Goal: Task Accomplishment & Management: Use online tool/utility

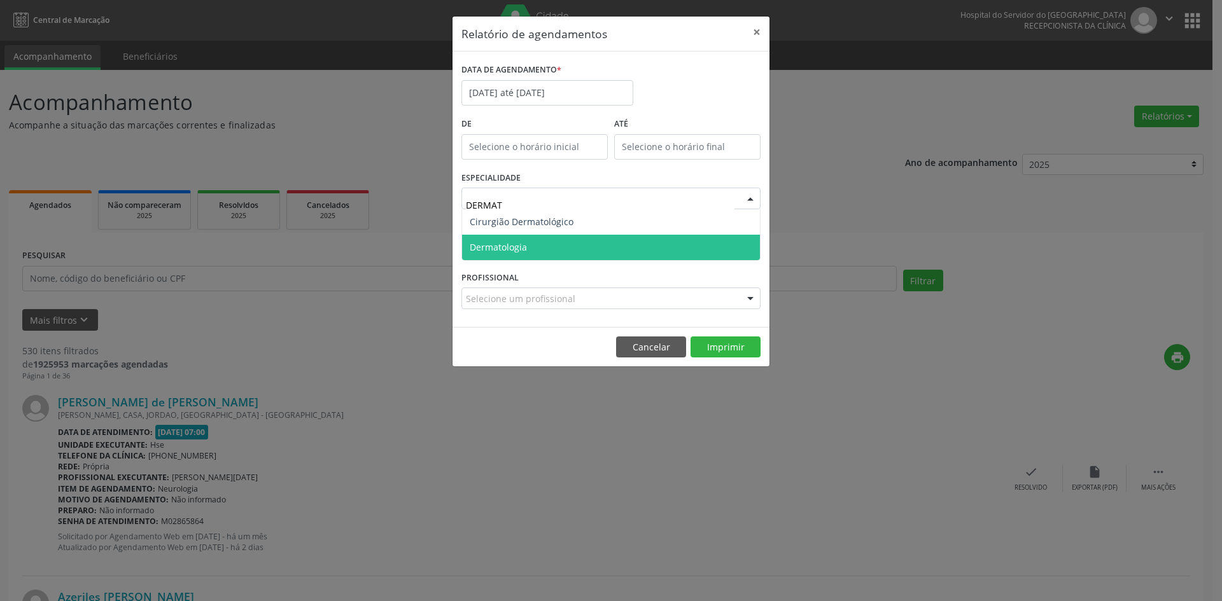
click at [548, 246] on span "Dermatologia" at bounding box center [611, 247] width 298 height 25
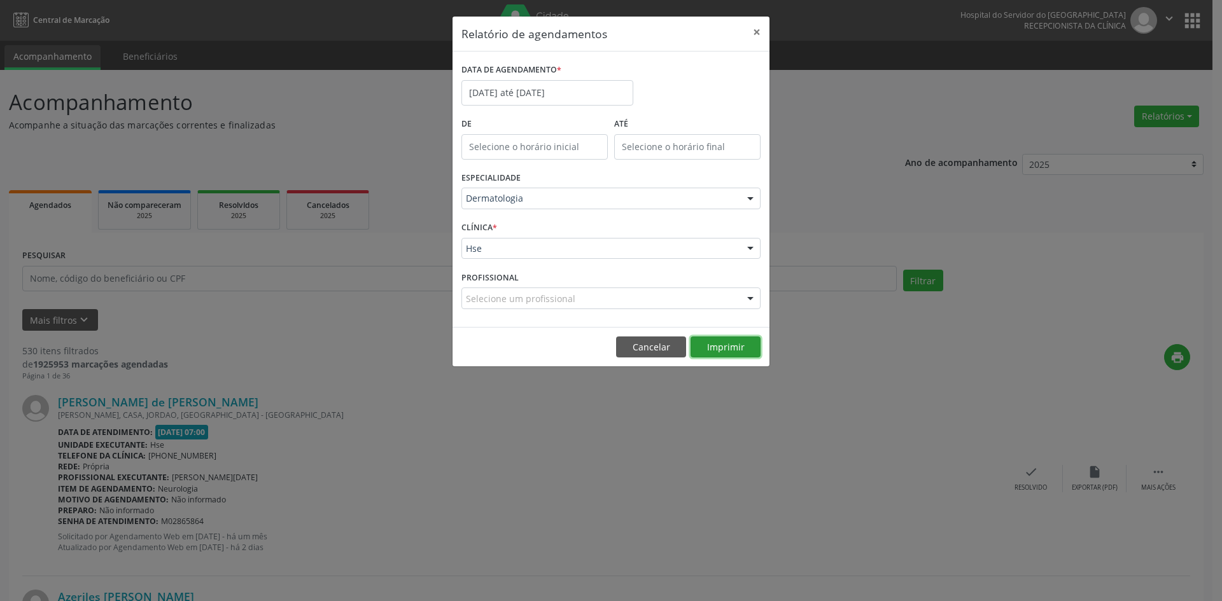
click at [732, 347] on button "Imprimir" at bounding box center [726, 348] width 70 height 22
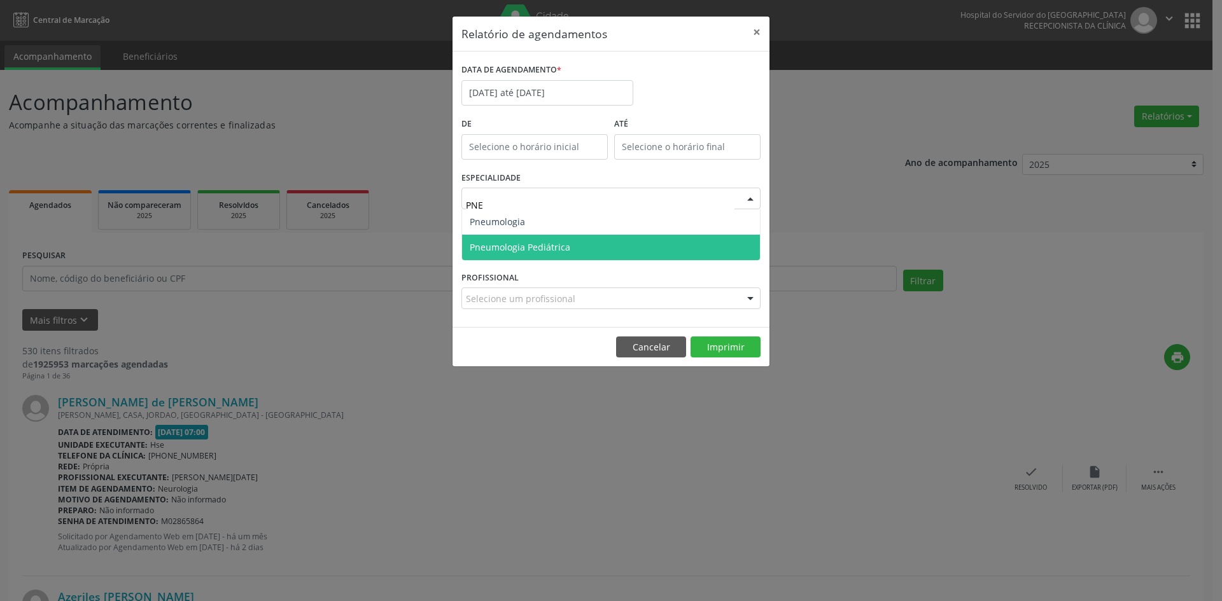
type input "PNEU"
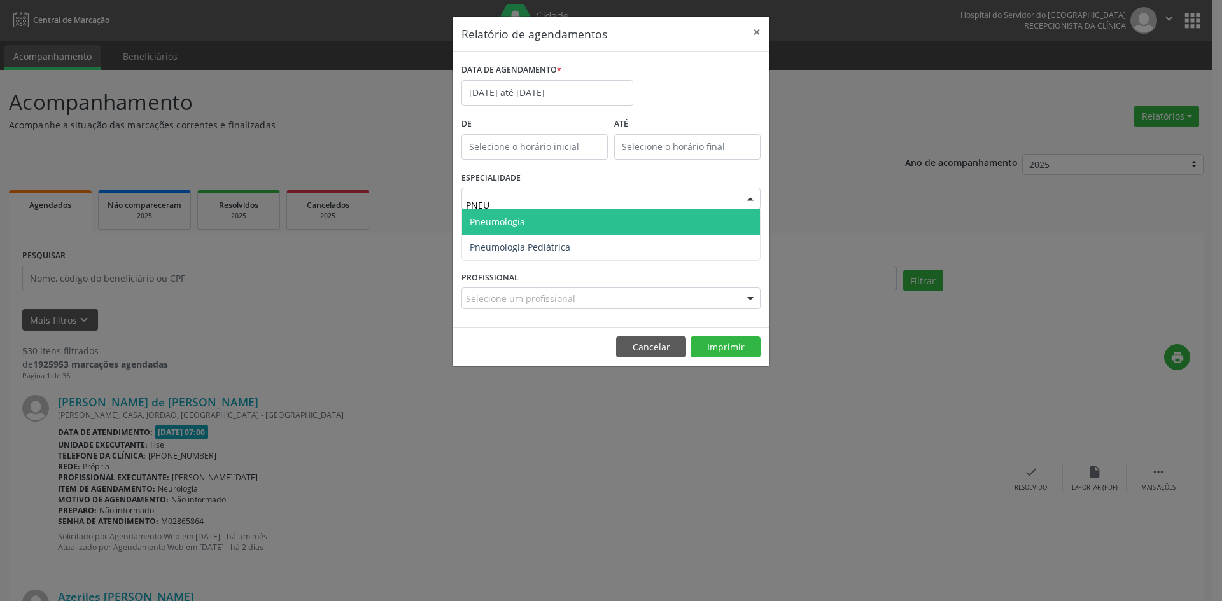
click at [585, 223] on span "Pneumologia" at bounding box center [611, 221] width 298 height 25
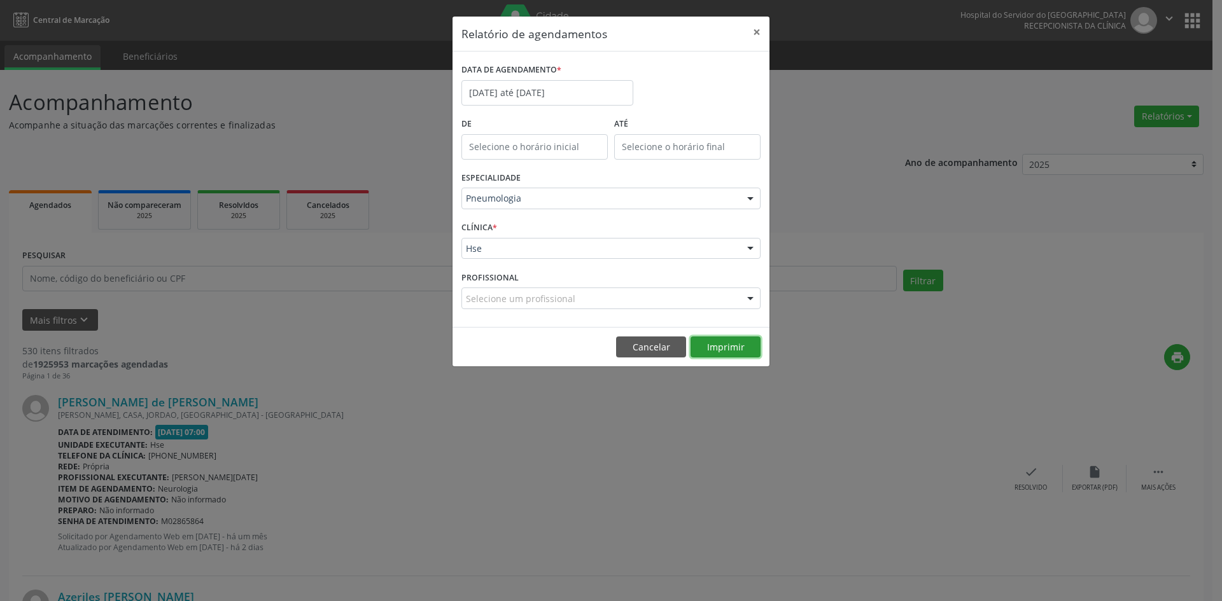
click at [728, 348] on button "Imprimir" at bounding box center [726, 348] width 70 height 22
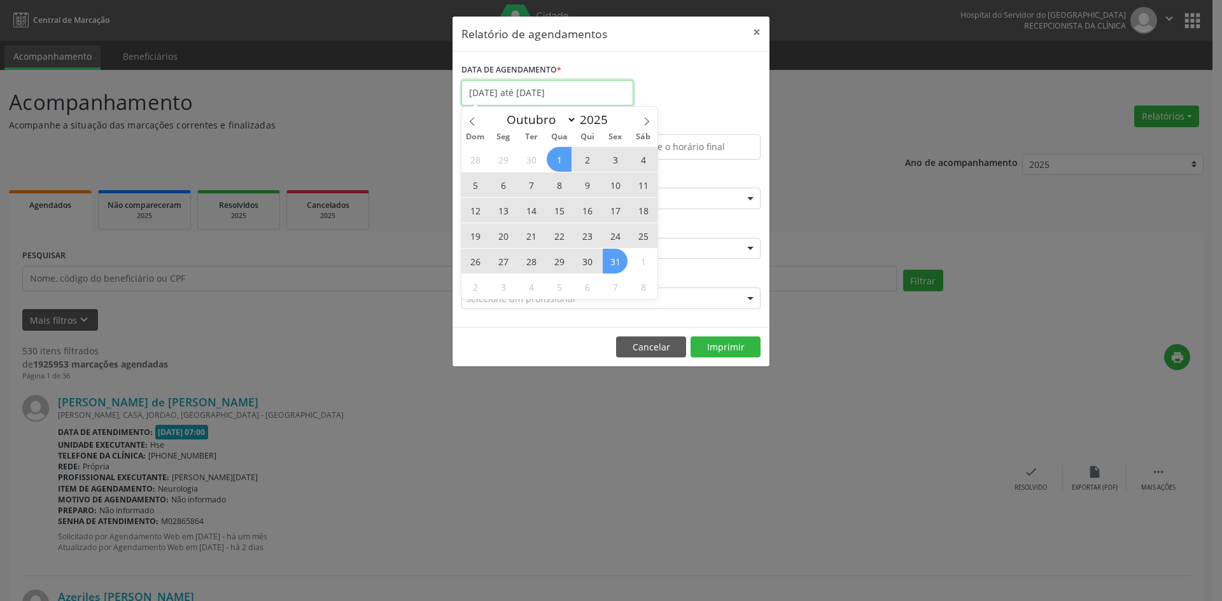
click at [590, 90] on input "[DATE] até [DATE]" at bounding box center [547, 92] width 172 height 25
click at [468, 122] on icon at bounding box center [472, 121] width 9 height 9
select select "8"
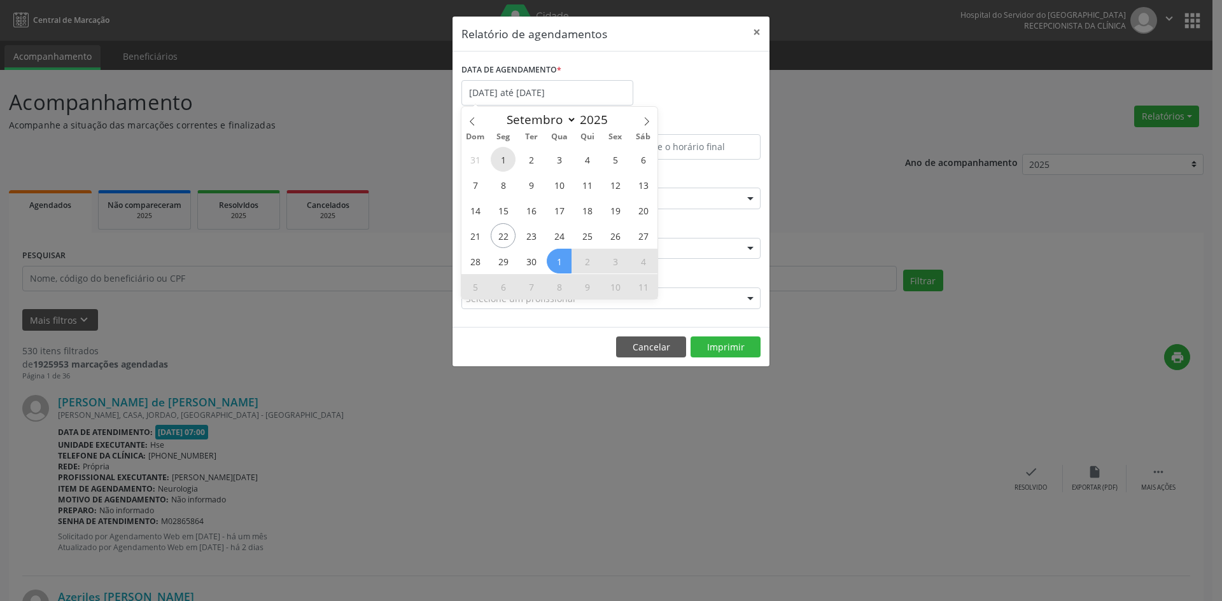
click at [505, 160] on span "1" at bounding box center [503, 159] width 25 height 25
type input "[DATE]"
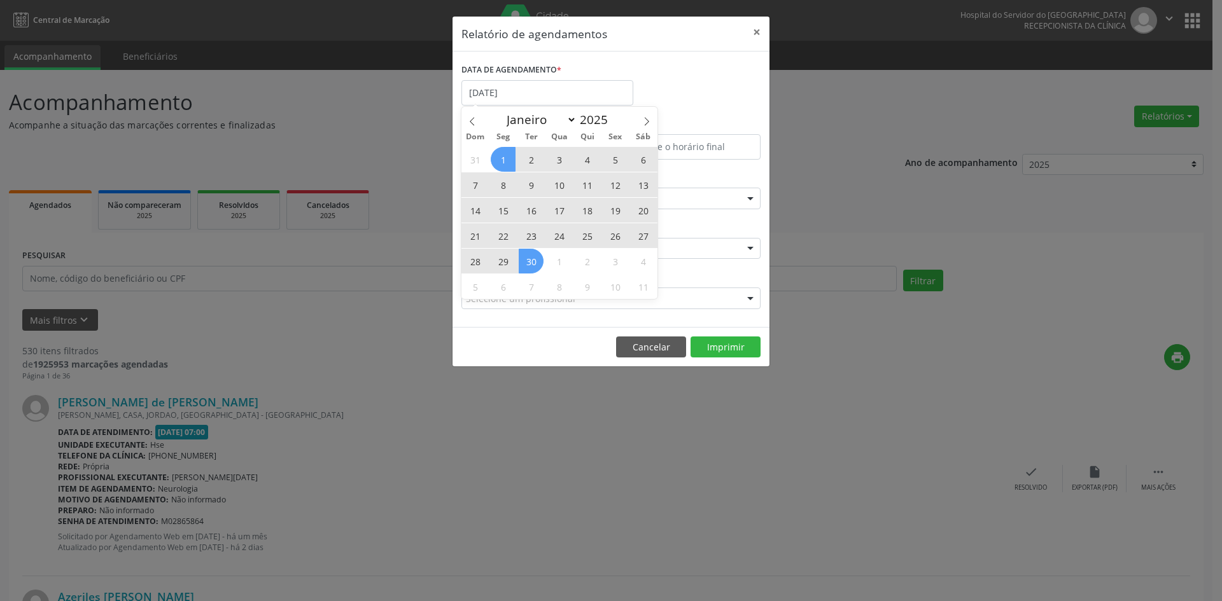
drag, startPoint x: 505, startPoint y: 160, endPoint x: 527, endPoint y: 259, distance: 101.1
click at [527, 259] on div "31 1 2 3 4 5 6 7 8 9 10 11 12 13 14 15 16 17 18 19 20 21 22 23 24 25 26 27 28 2…" at bounding box center [559, 222] width 196 height 153
click at [528, 259] on span "30" at bounding box center [531, 261] width 25 height 25
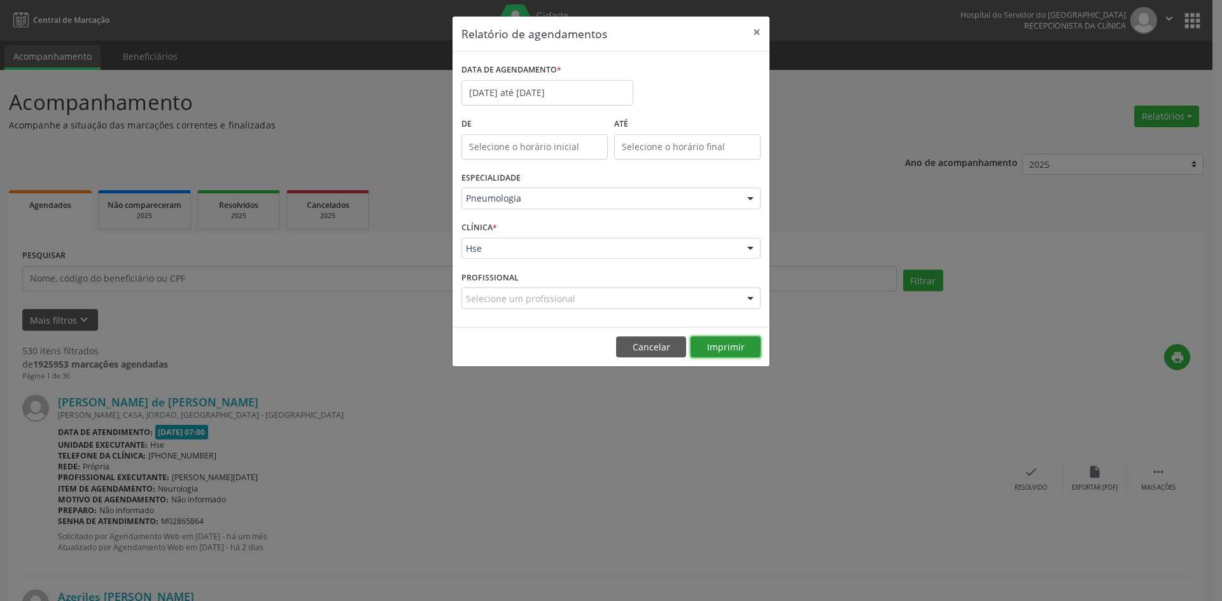
click at [729, 344] on button "Imprimir" at bounding box center [726, 348] width 70 height 22
